Goal: Find specific page/section: Find specific page/section

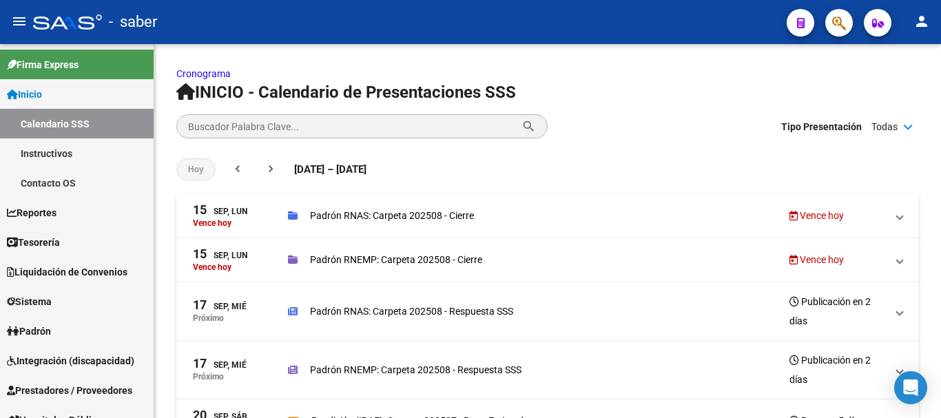
drag, startPoint x: 73, startPoint y: 21, endPoint x: 153, endPoint y: 22, distance: 79.9
click at [83, 21] on div at bounding box center [67, 21] width 69 height 15
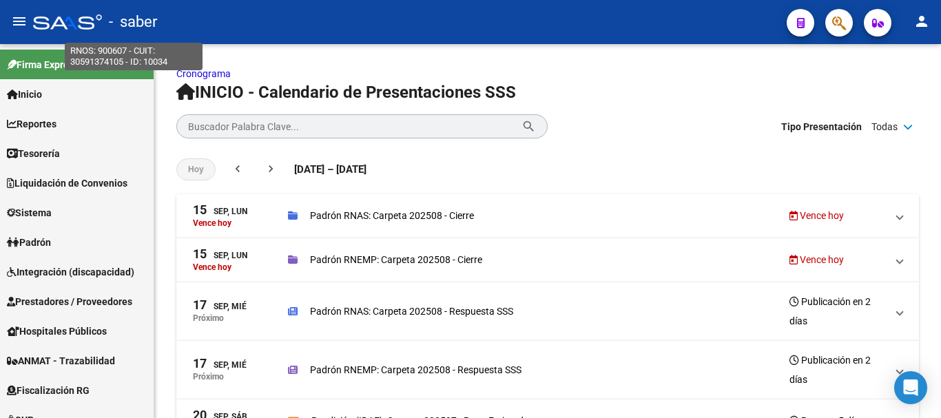
drag, startPoint x: 137, startPoint y: 24, endPoint x: 70, endPoint y: 34, distance: 68.3
click at [137, 25] on span "- saber" at bounding box center [133, 22] width 48 height 30
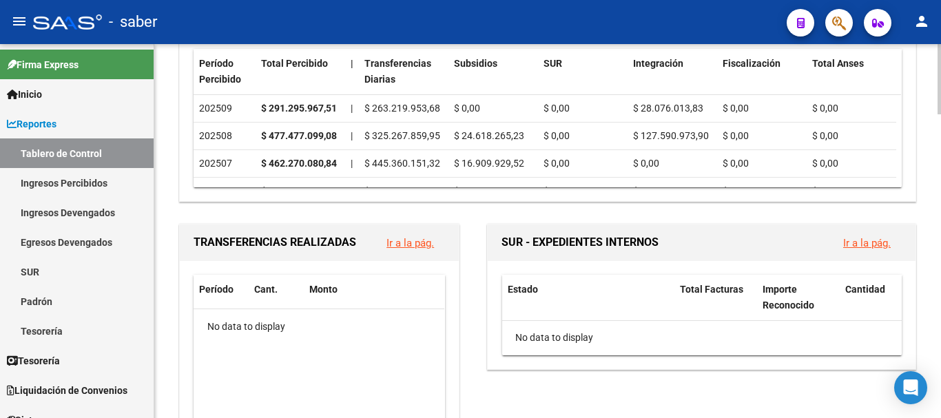
scroll to position [352, 0]
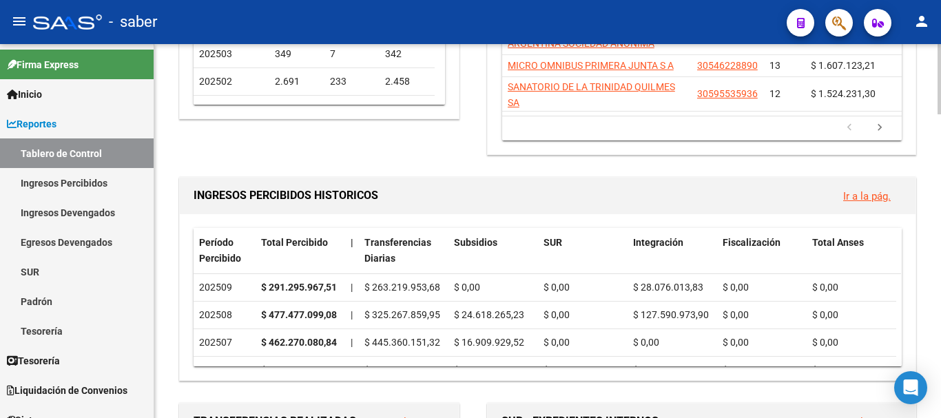
click at [940, 162] on div at bounding box center [938, 145] width 3 height 70
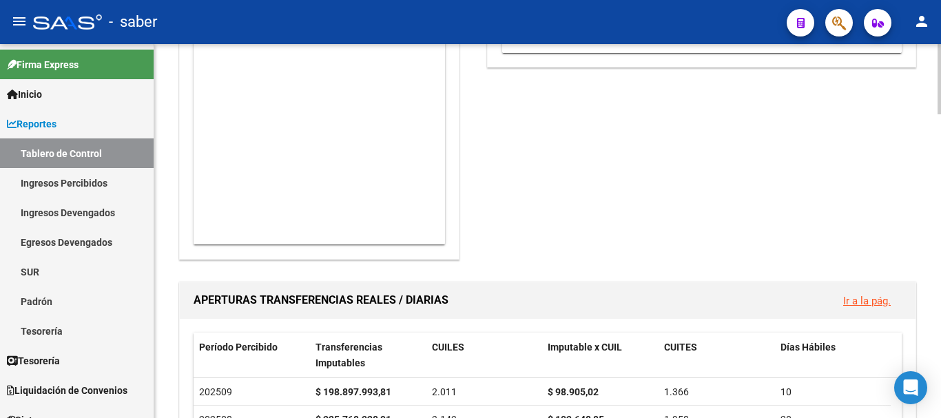
scroll to position [834, 0]
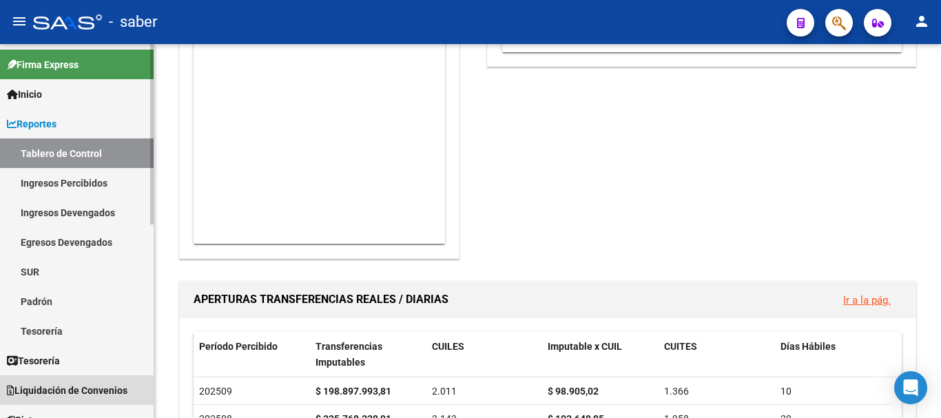
click at [89, 387] on span "Liquidación de Convenios" at bounding box center [67, 390] width 121 height 15
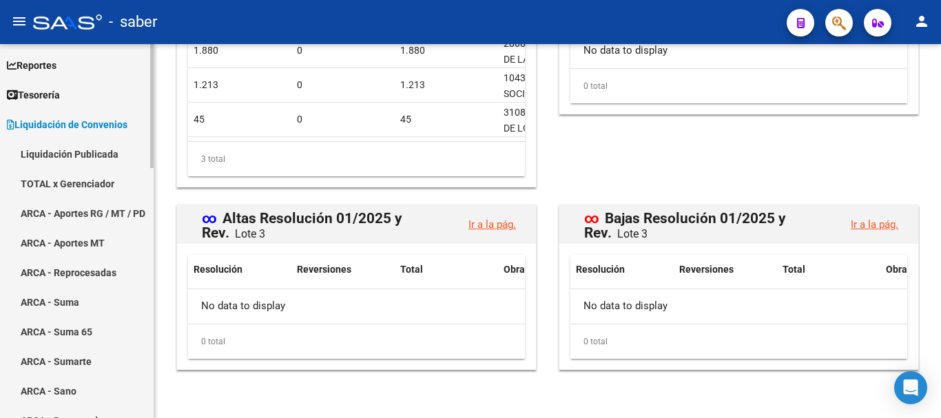
scroll to position [207, 0]
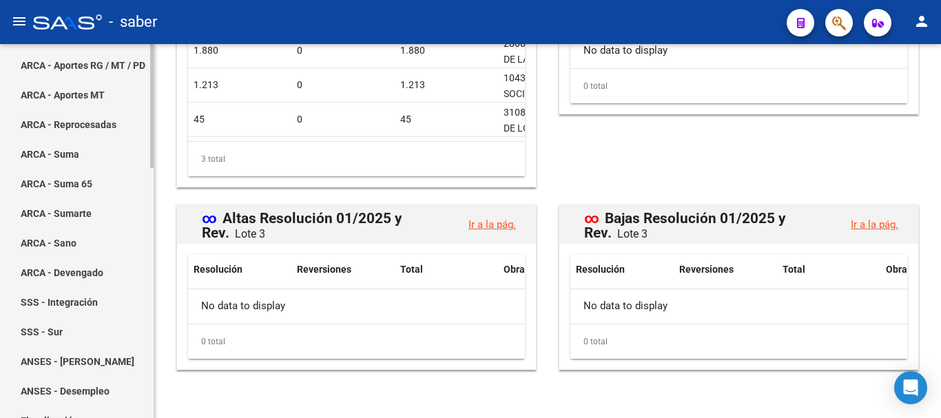
click at [40, 149] on link "ARCA - Suma" at bounding box center [77, 154] width 154 height 30
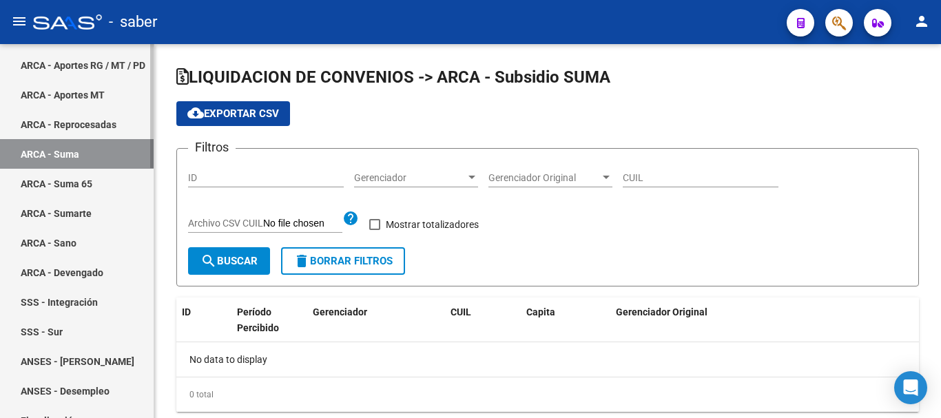
checkbox input "true"
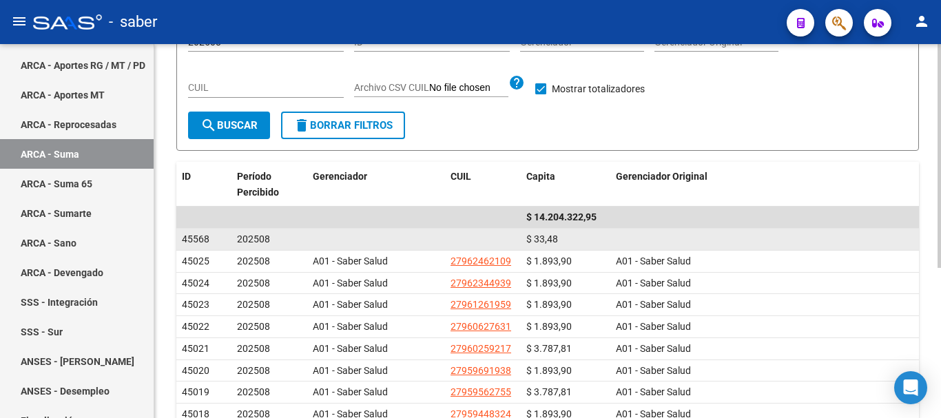
scroll to position [138, 0]
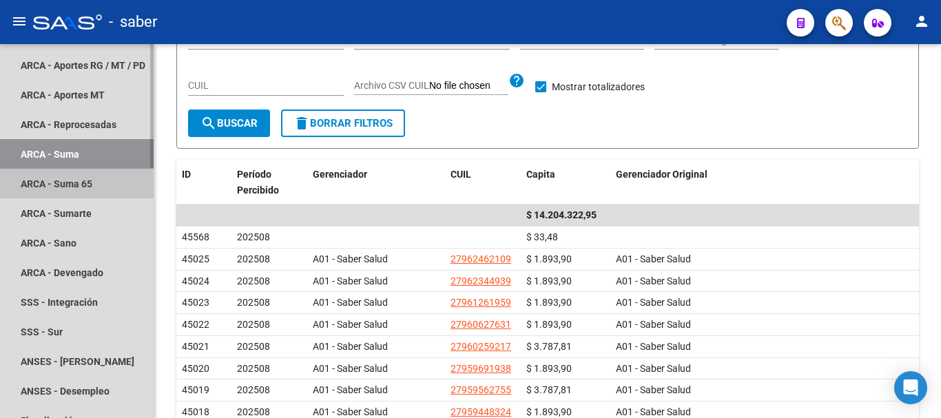
click at [54, 185] on link "ARCA - Suma 65" at bounding box center [77, 184] width 154 height 30
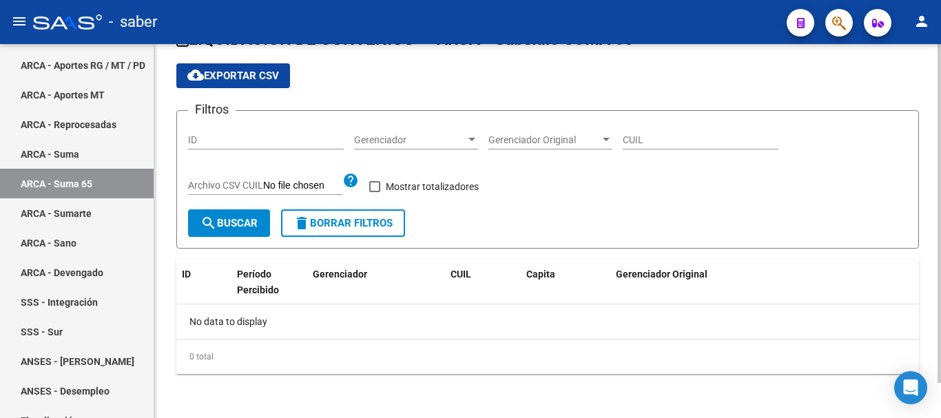
checkbox input "true"
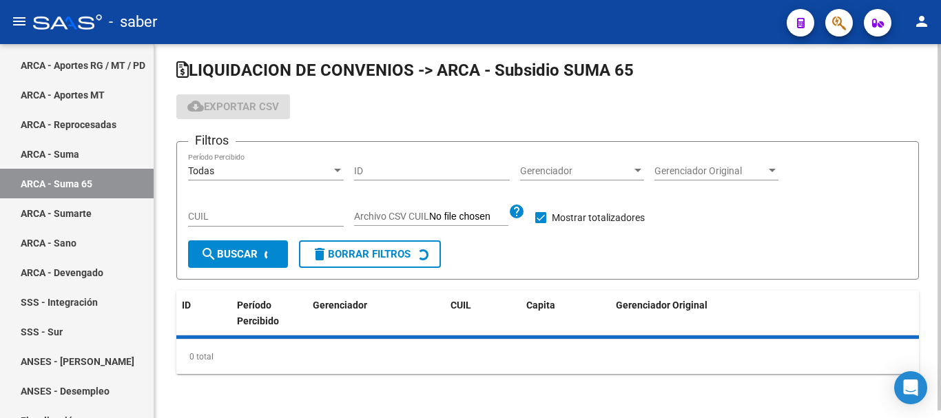
scroll to position [39, 0]
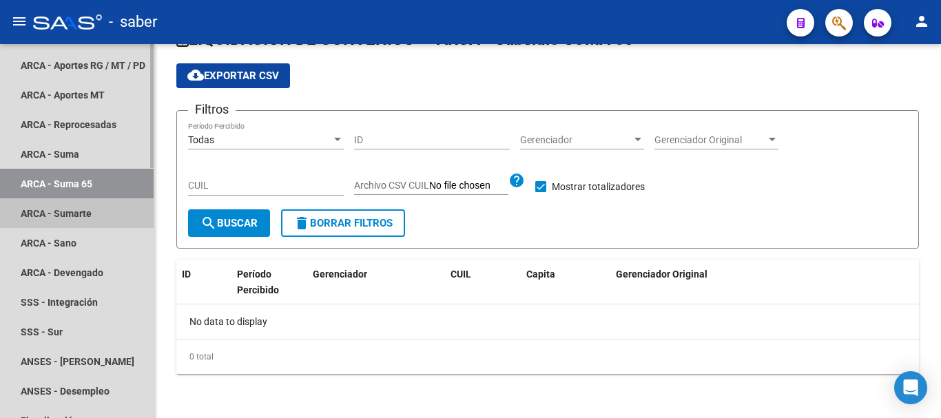
click at [67, 216] on link "ARCA - Sumarte" at bounding box center [77, 213] width 154 height 30
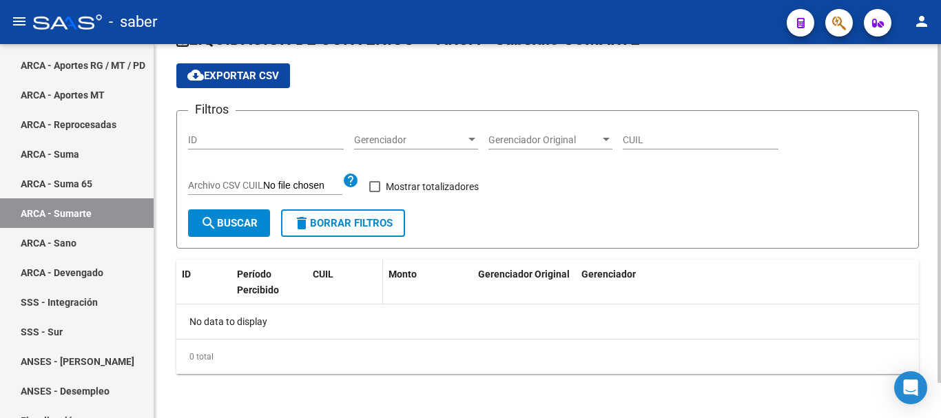
checkbox input "true"
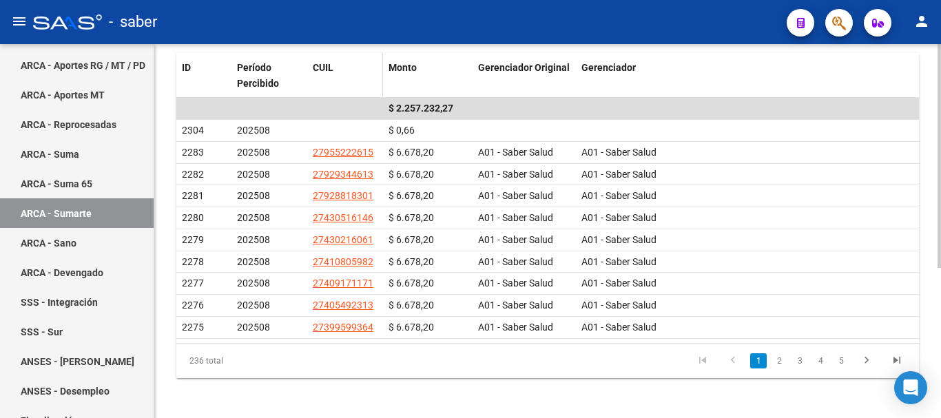
scroll to position [250, 0]
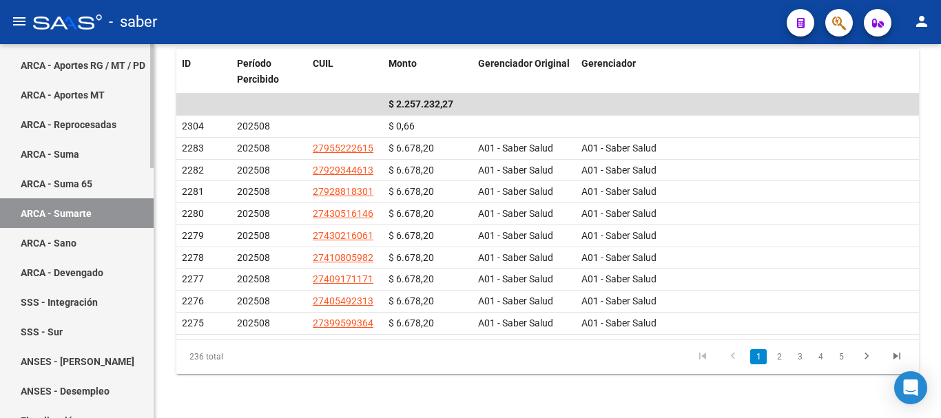
click at [49, 238] on link "ARCA - Sano" at bounding box center [77, 243] width 154 height 30
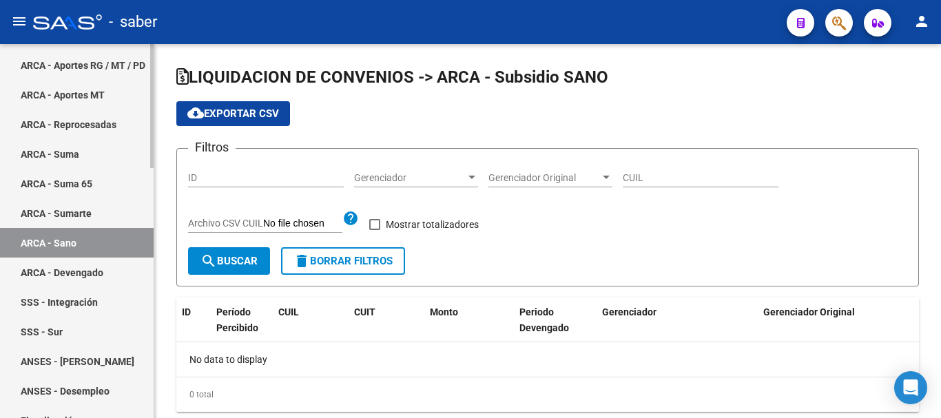
checkbox input "true"
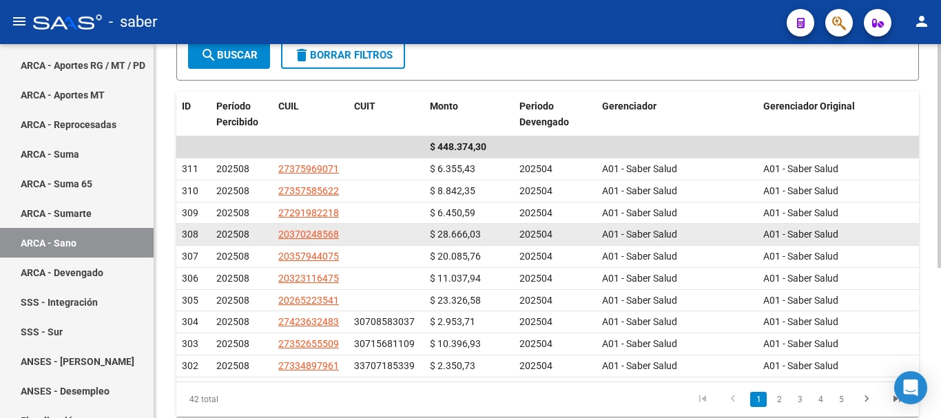
scroll to position [207, 0]
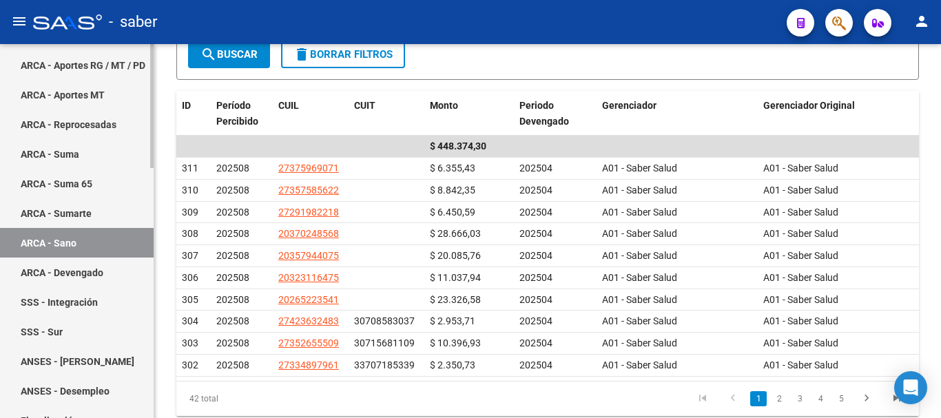
click at [41, 271] on link "ARCA - Devengado" at bounding box center [77, 273] width 154 height 30
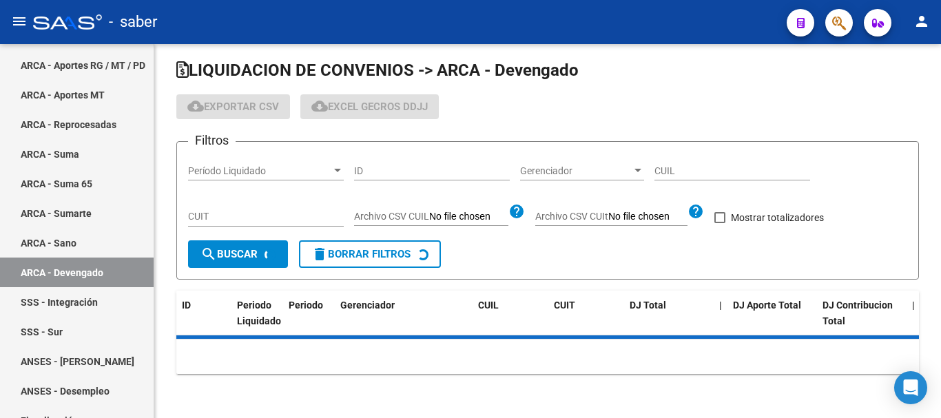
scroll to position [39, 0]
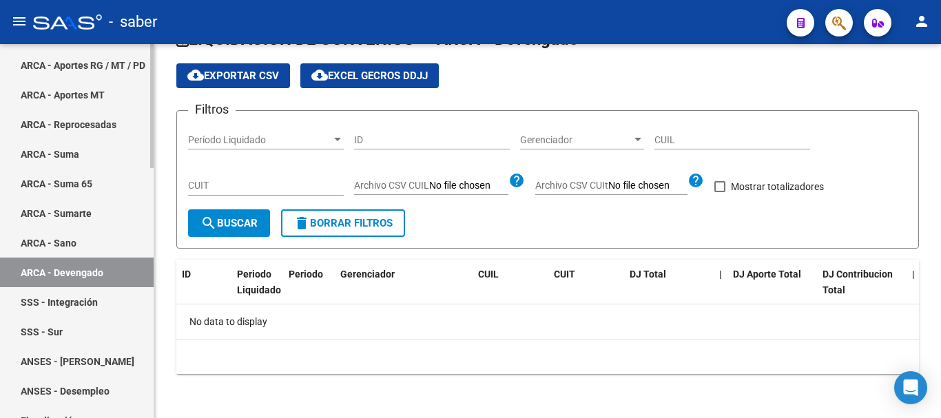
click at [53, 305] on link "SSS - Integración" at bounding box center [77, 302] width 154 height 30
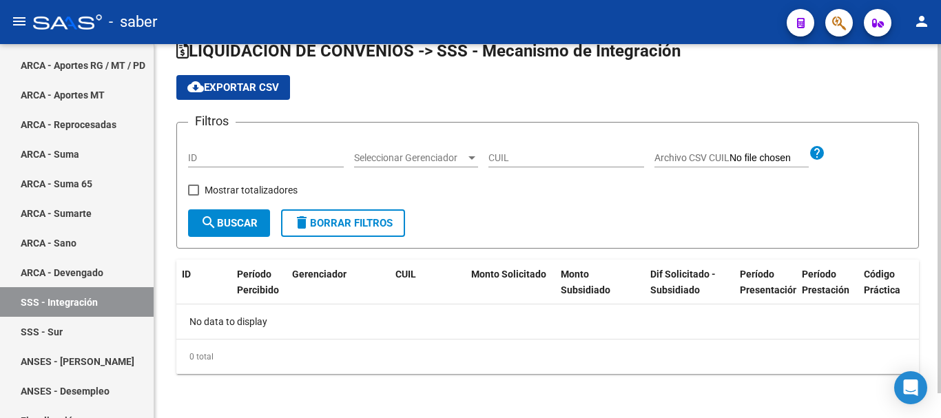
checkbox input "true"
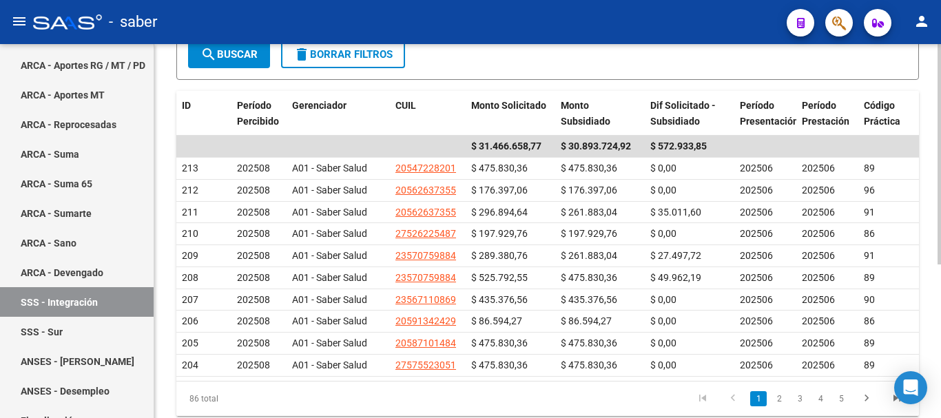
scroll to position [260, 0]
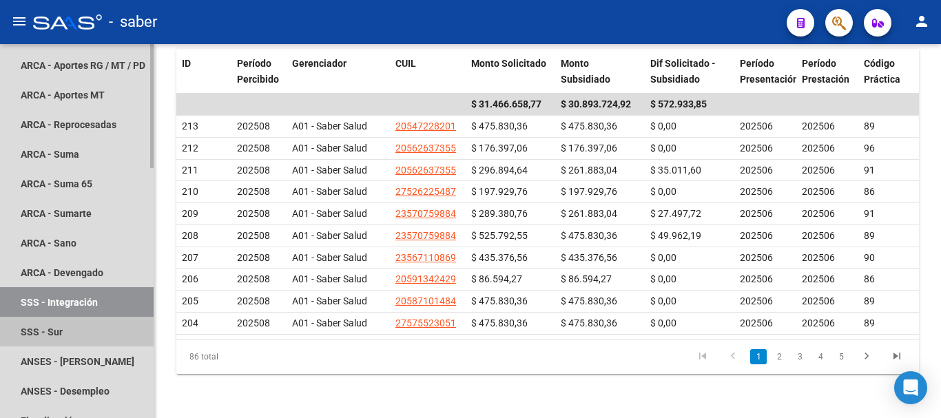
click at [39, 333] on link "SSS - Sur" at bounding box center [77, 332] width 154 height 30
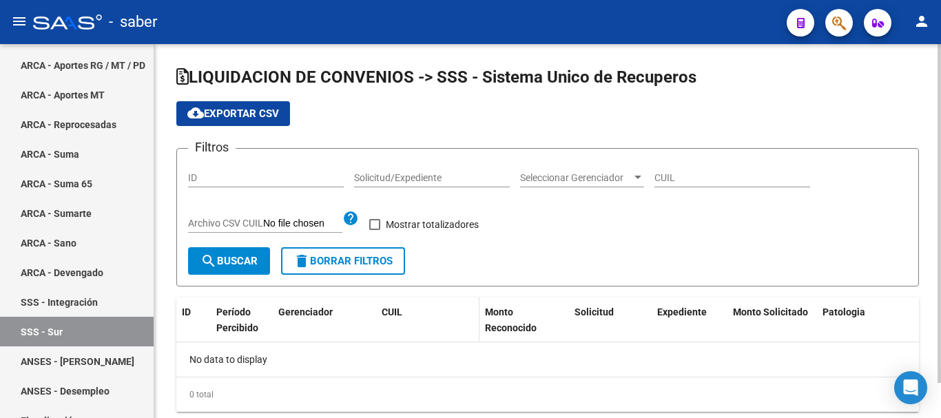
checkbox input "true"
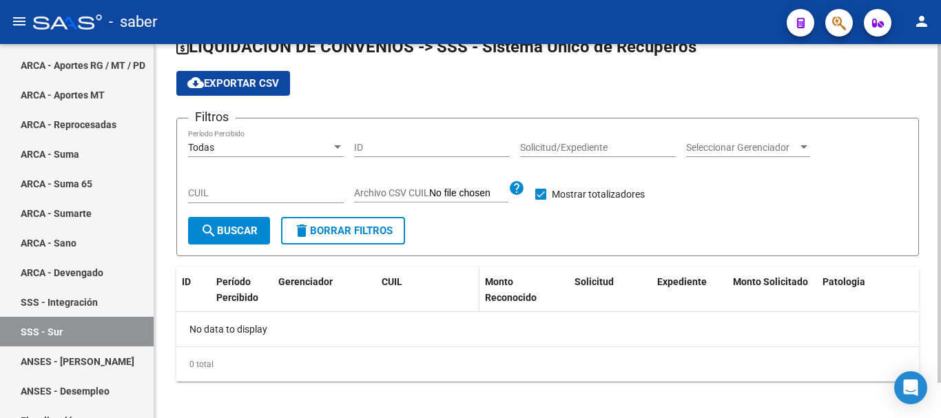
scroll to position [39, 0]
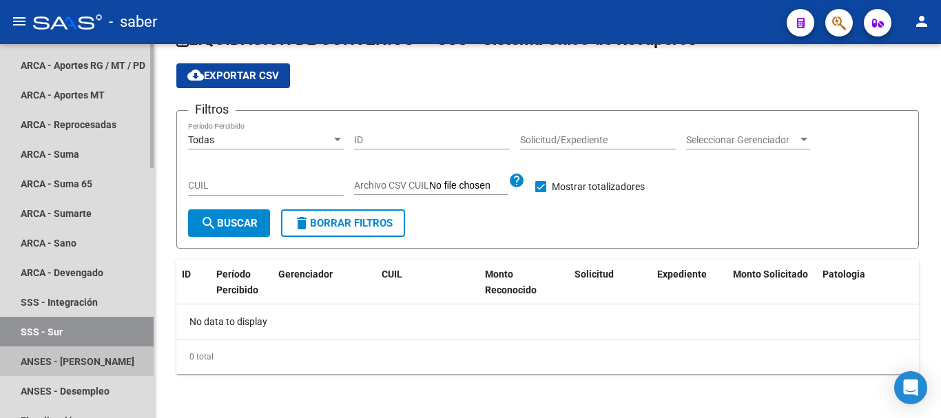
click at [52, 363] on link "ANSES - [PERSON_NAME]" at bounding box center [77, 361] width 154 height 30
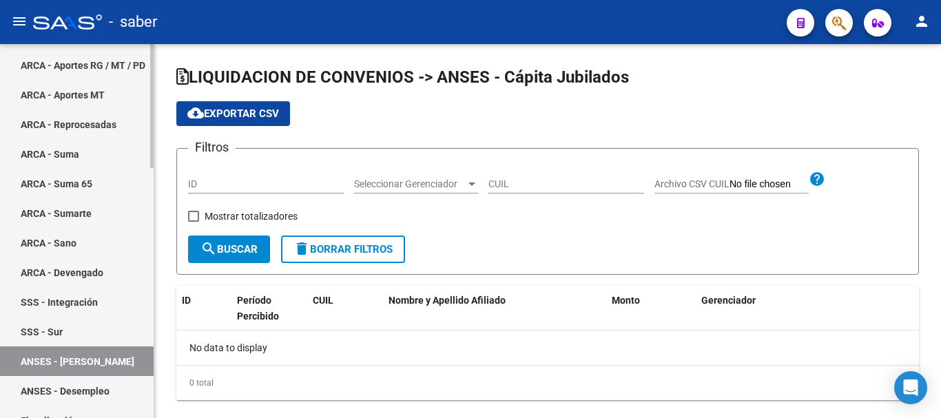
checkbox input "true"
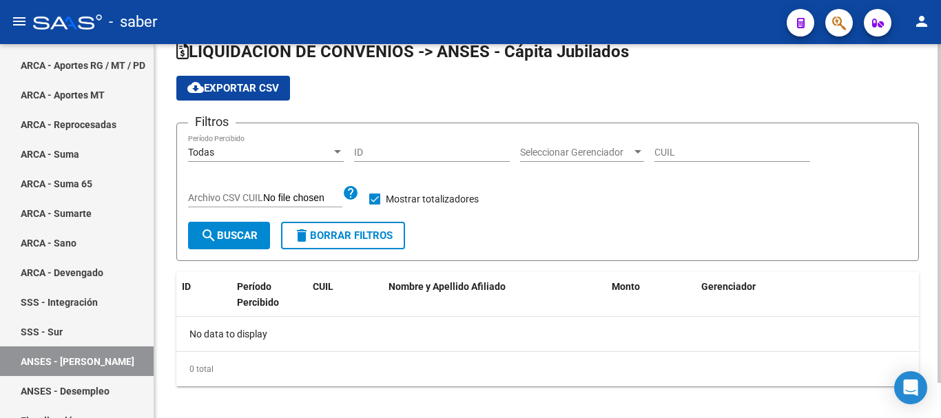
scroll to position [39, 0]
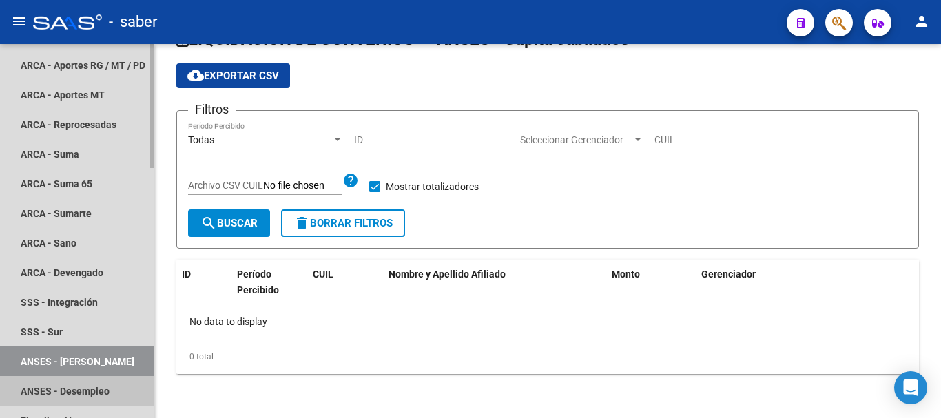
click at [85, 397] on link "ANSES - Desempleo" at bounding box center [77, 391] width 154 height 30
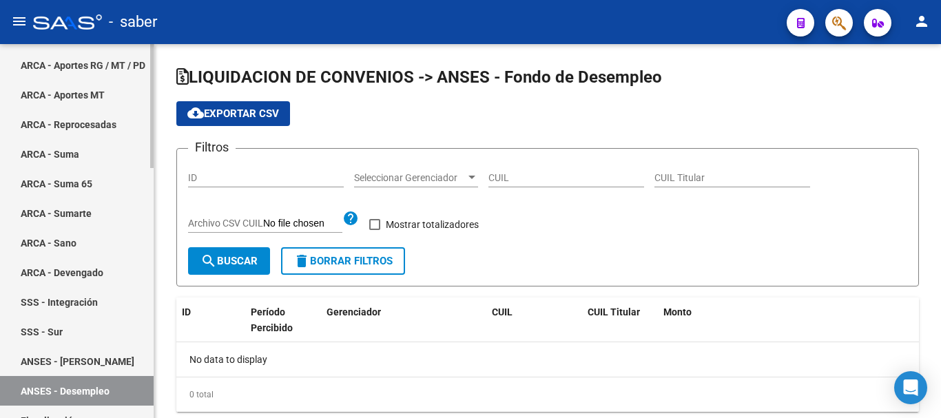
checkbox input "true"
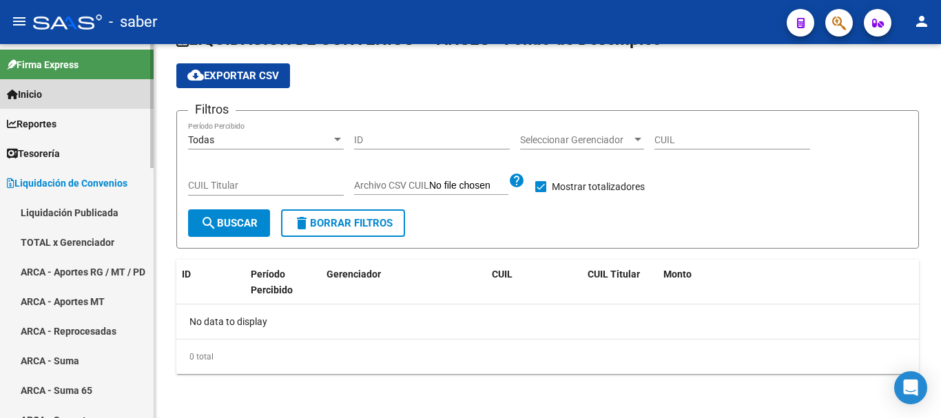
click at [26, 90] on span "Inicio" at bounding box center [24, 94] width 35 height 15
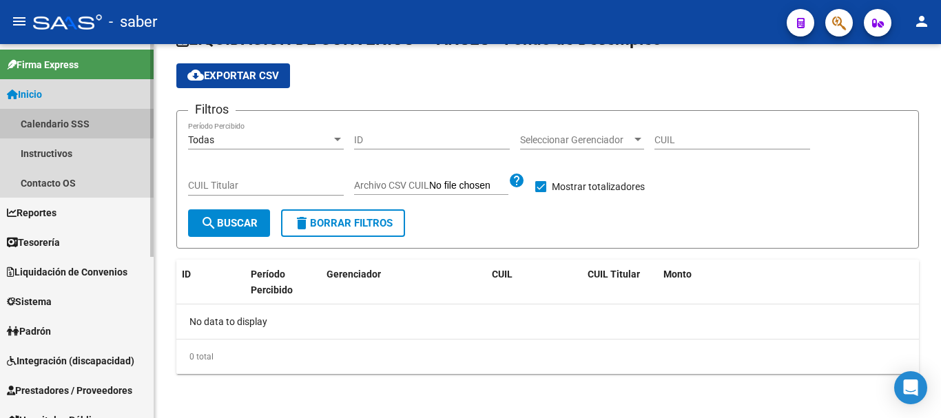
click at [37, 119] on link "Calendario SSS" at bounding box center [77, 124] width 154 height 30
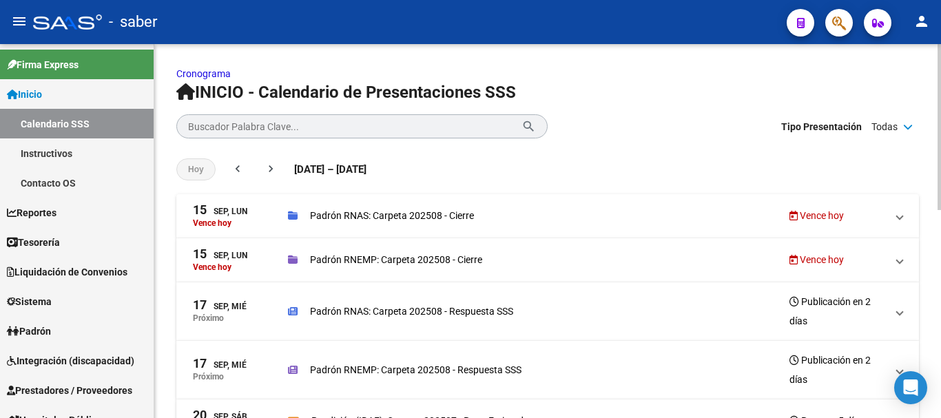
scroll to position [69, 0]
